Goal: Find specific page/section: Find specific page/section

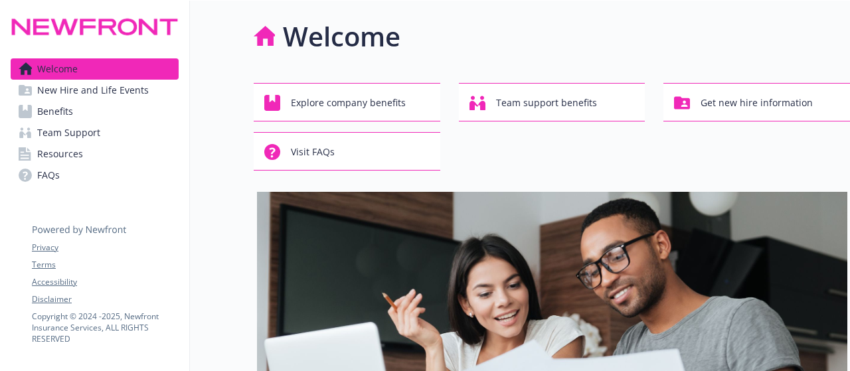
scroll to position [4, 0]
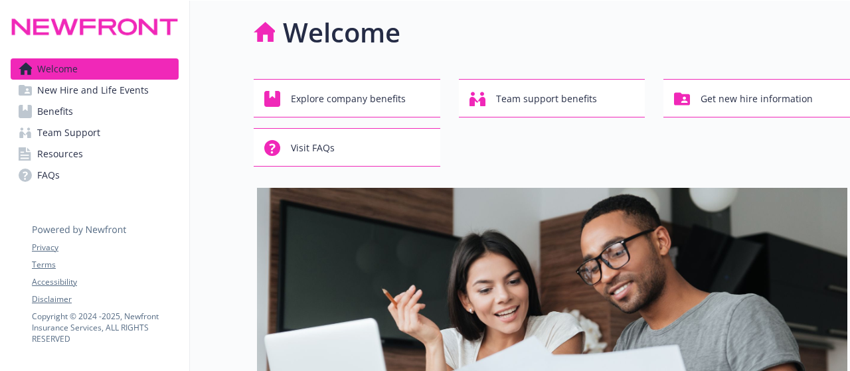
click at [61, 108] on span "Benefits" at bounding box center [55, 111] width 36 height 21
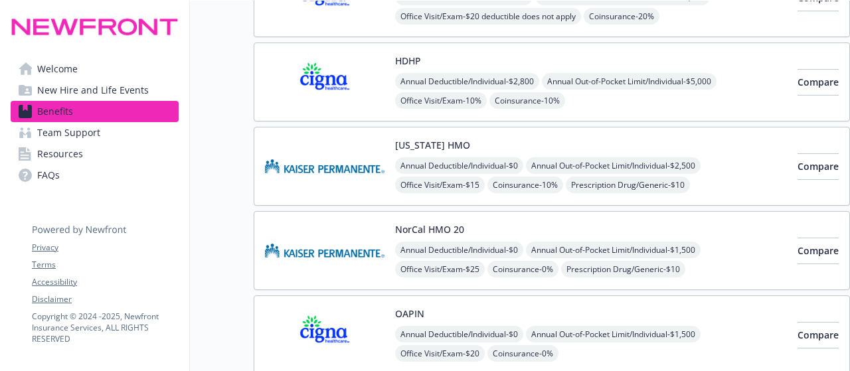
scroll to position [190, 0]
click at [350, 228] on img at bounding box center [324, 250] width 119 height 56
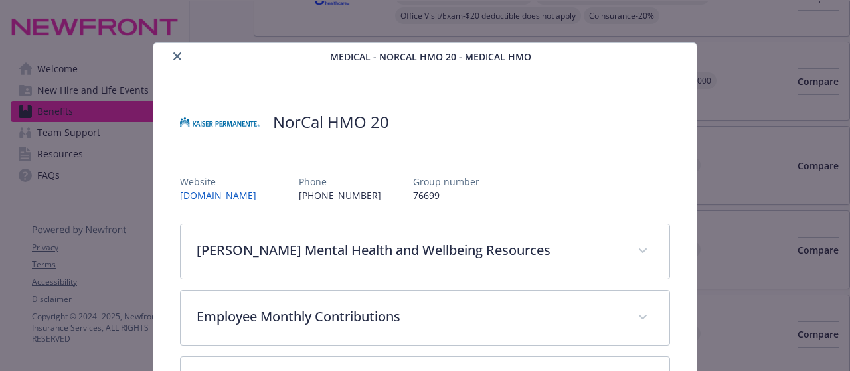
scroll to position [40, 0]
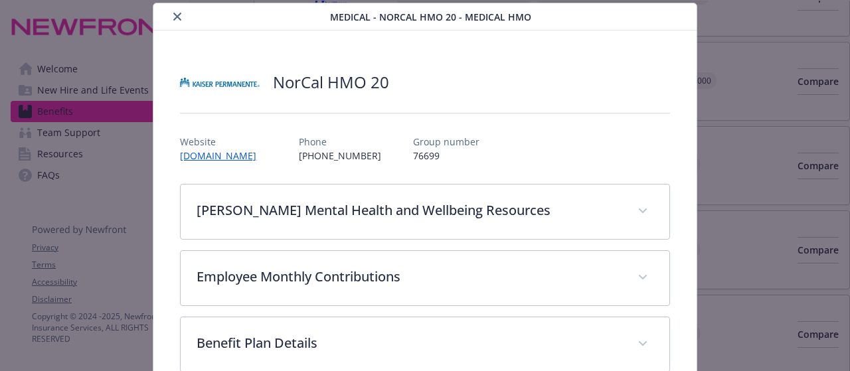
click at [180, 11] on button "close" at bounding box center [177, 17] width 16 height 16
